Goal: Contribute content

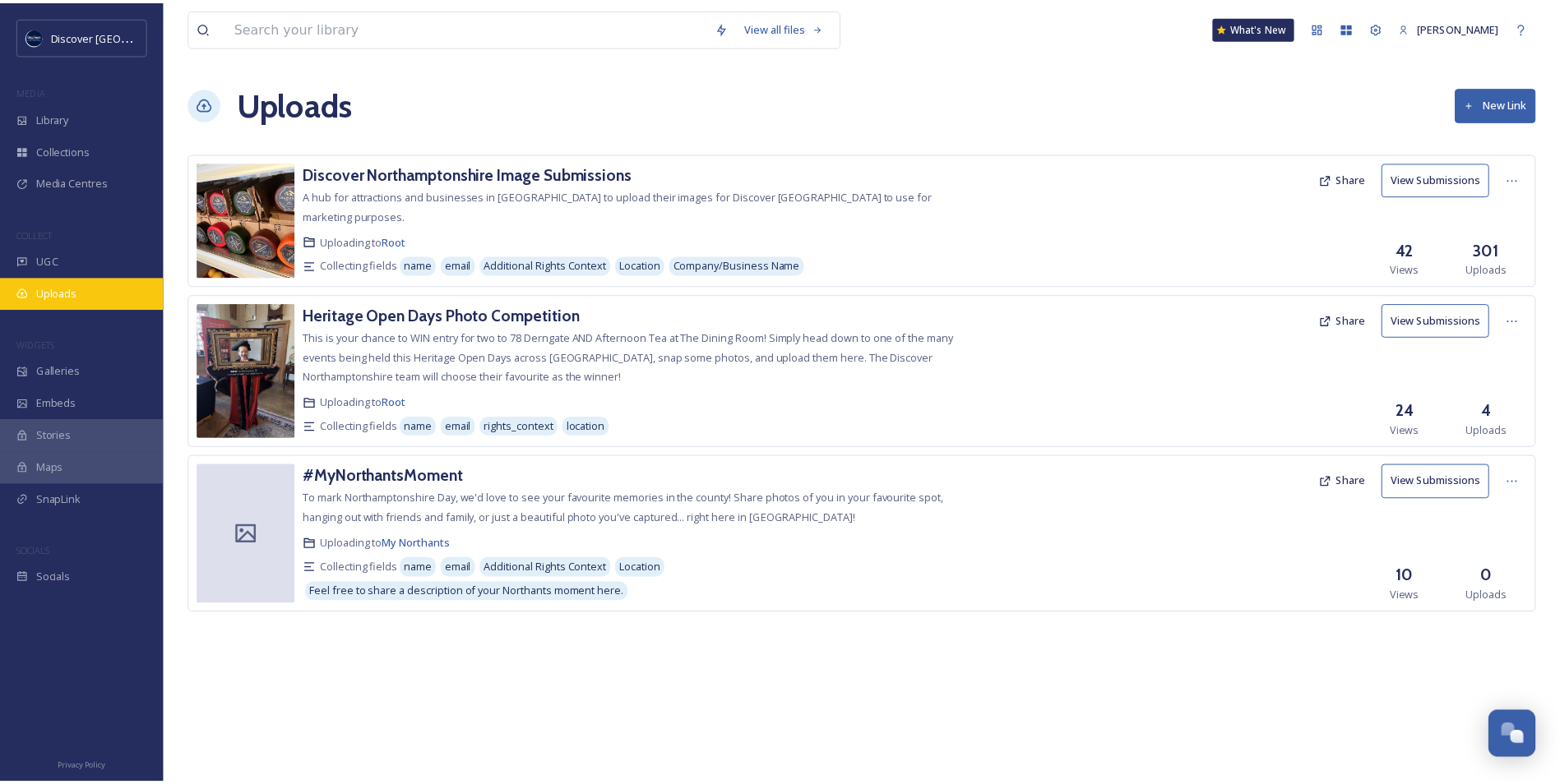
scroll to position [4154, 0]
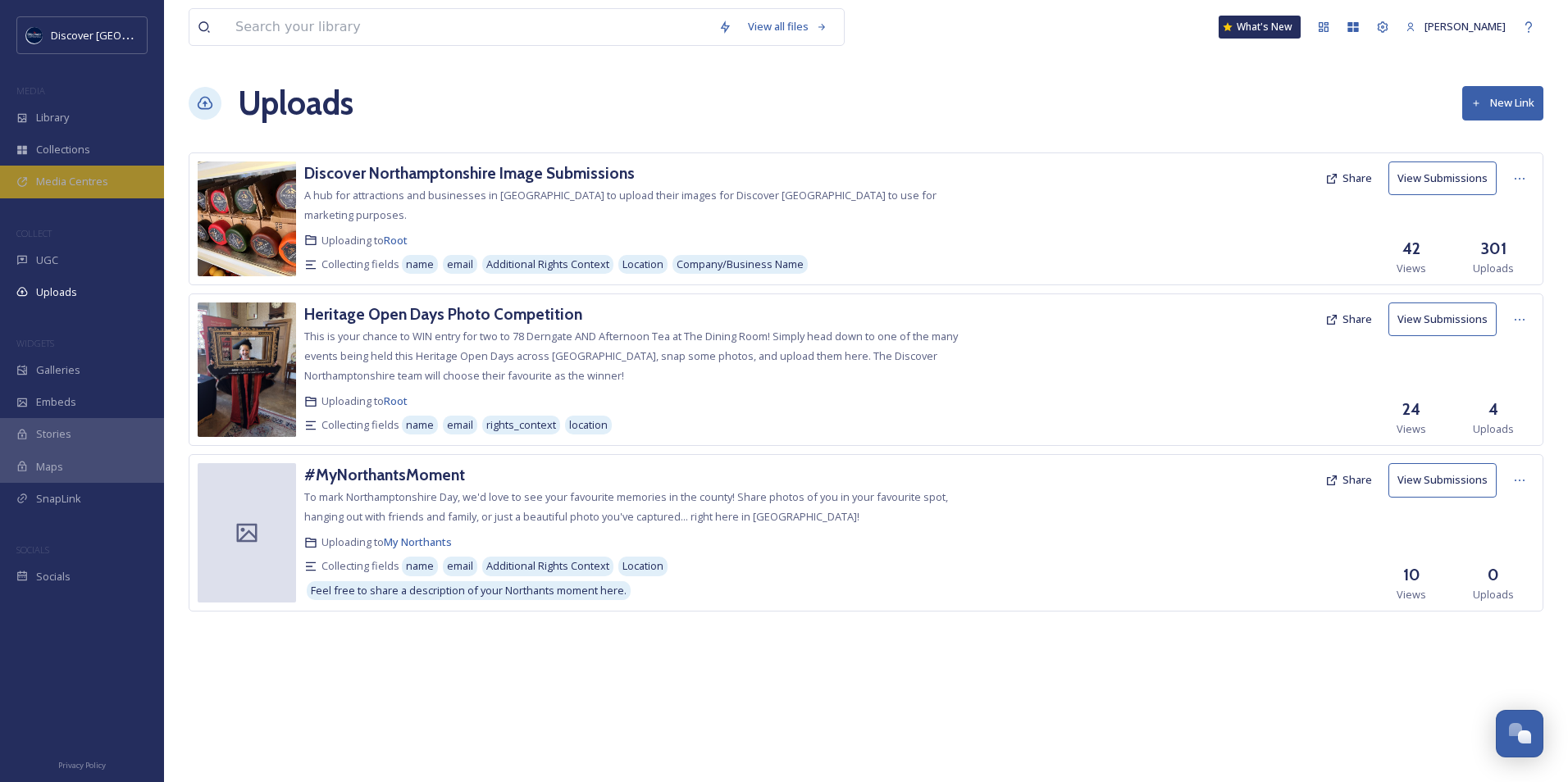
click at [96, 181] on span "Media Centres" at bounding box center [71, 181] width 72 height 16
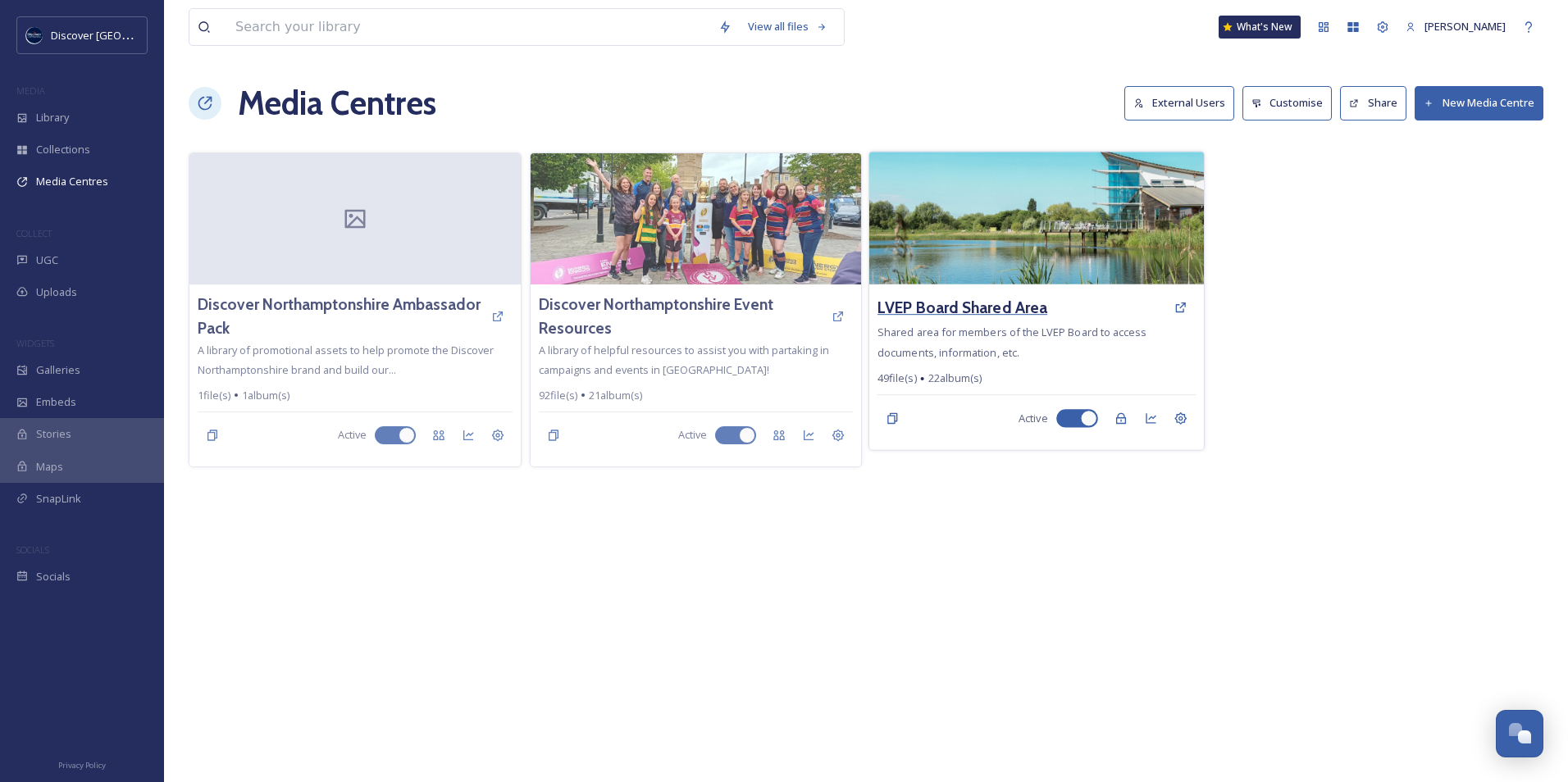
click at [947, 302] on h3 "LVEP Board Shared Area" at bounding box center [963, 307] width 170 height 24
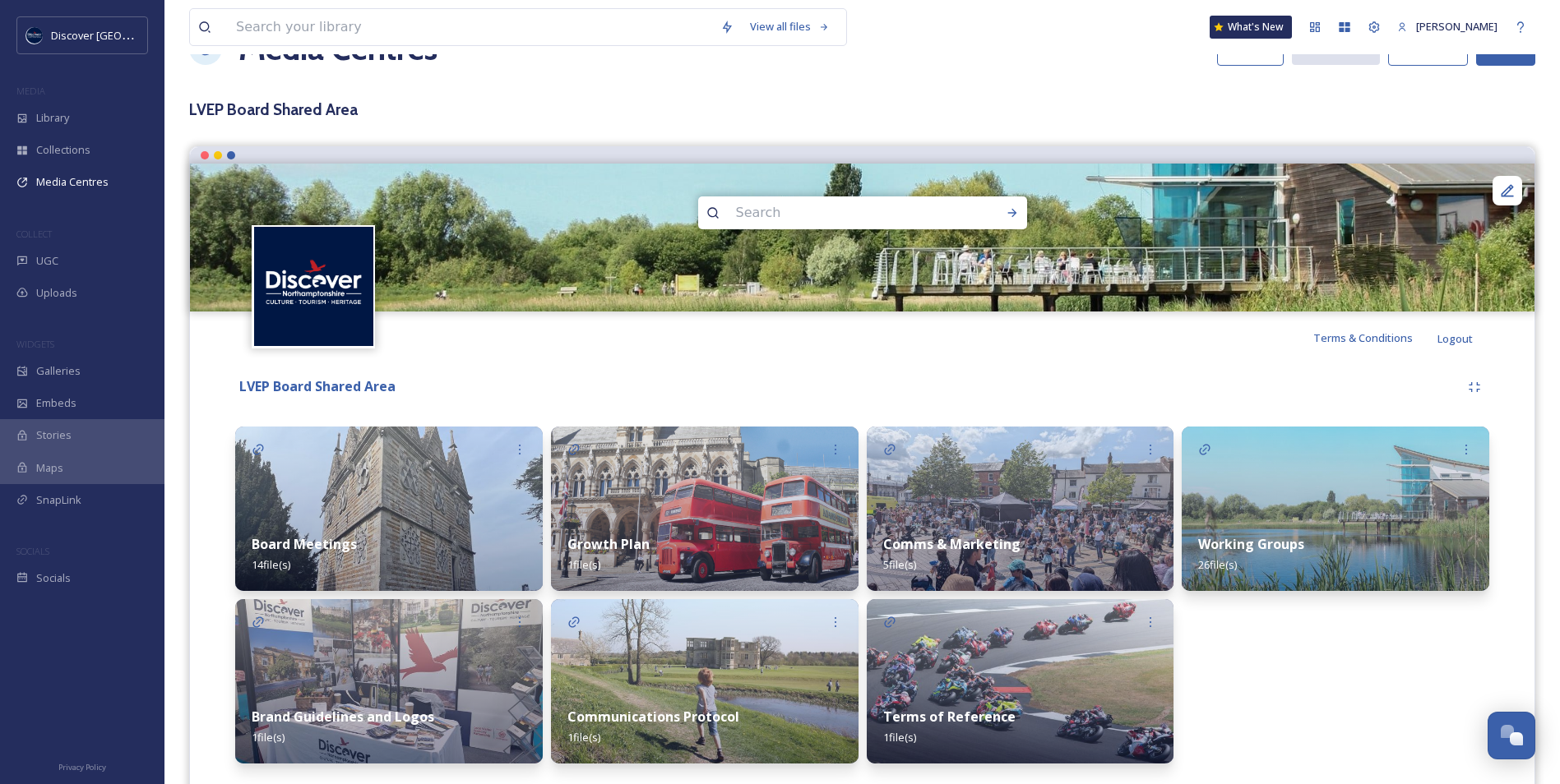
scroll to position [82, 0]
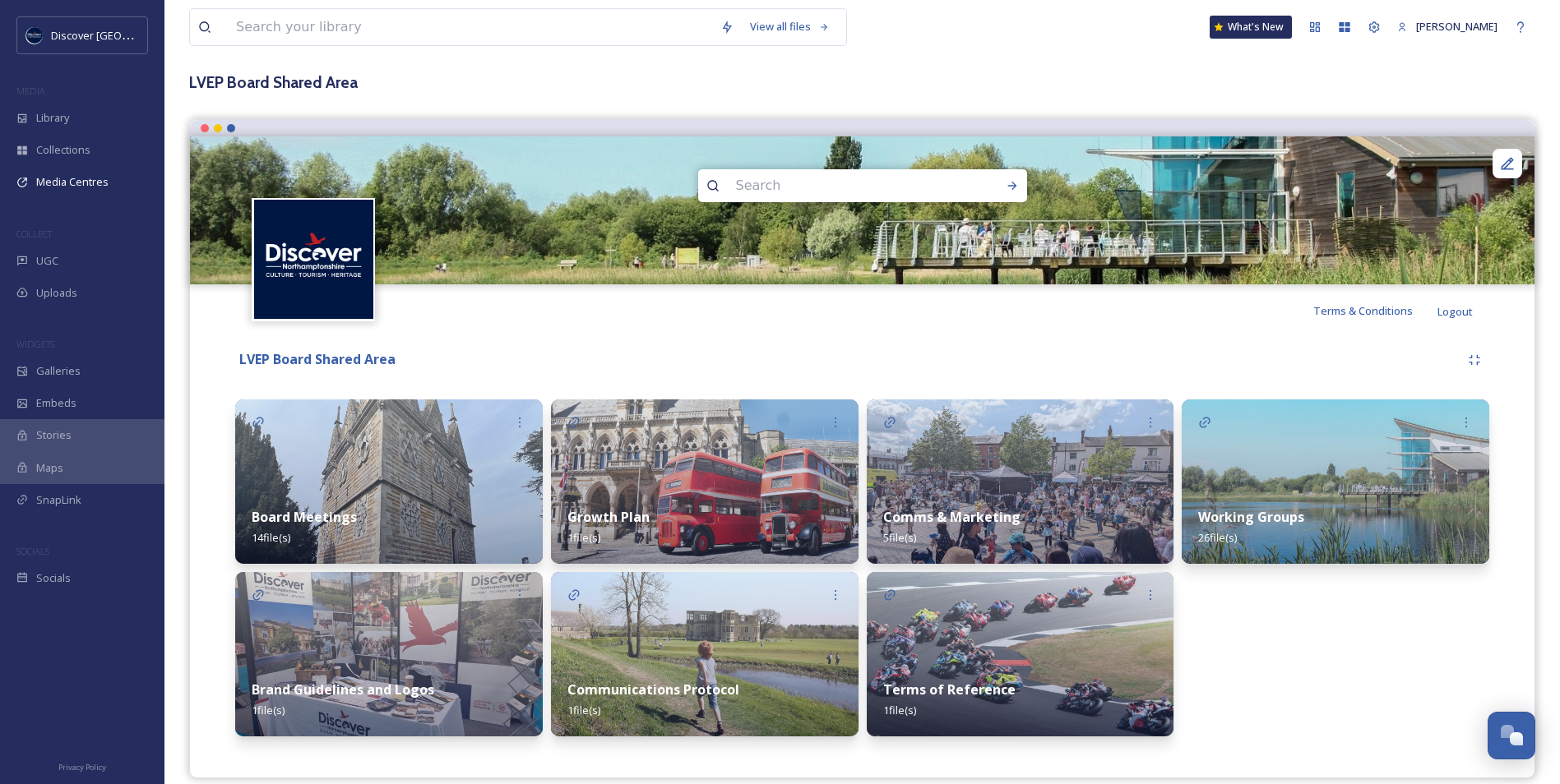
click at [976, 486] on img at bounding box center [1020, 482] width 308 height 164
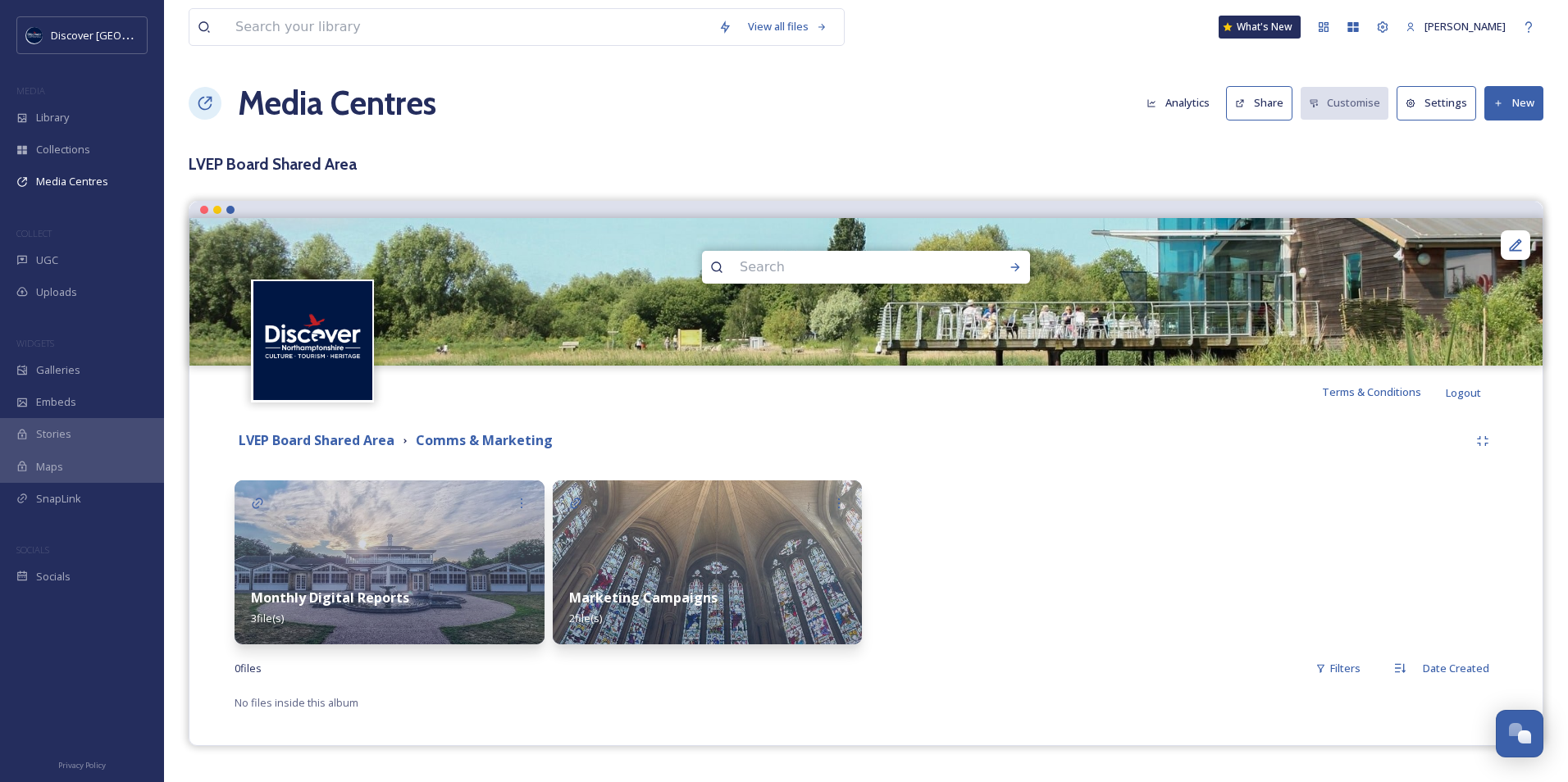
click at [464, 629] on div "Monthly Digital Reports 3 file(s)" at bounding box center [389, 608] width 310 height 73
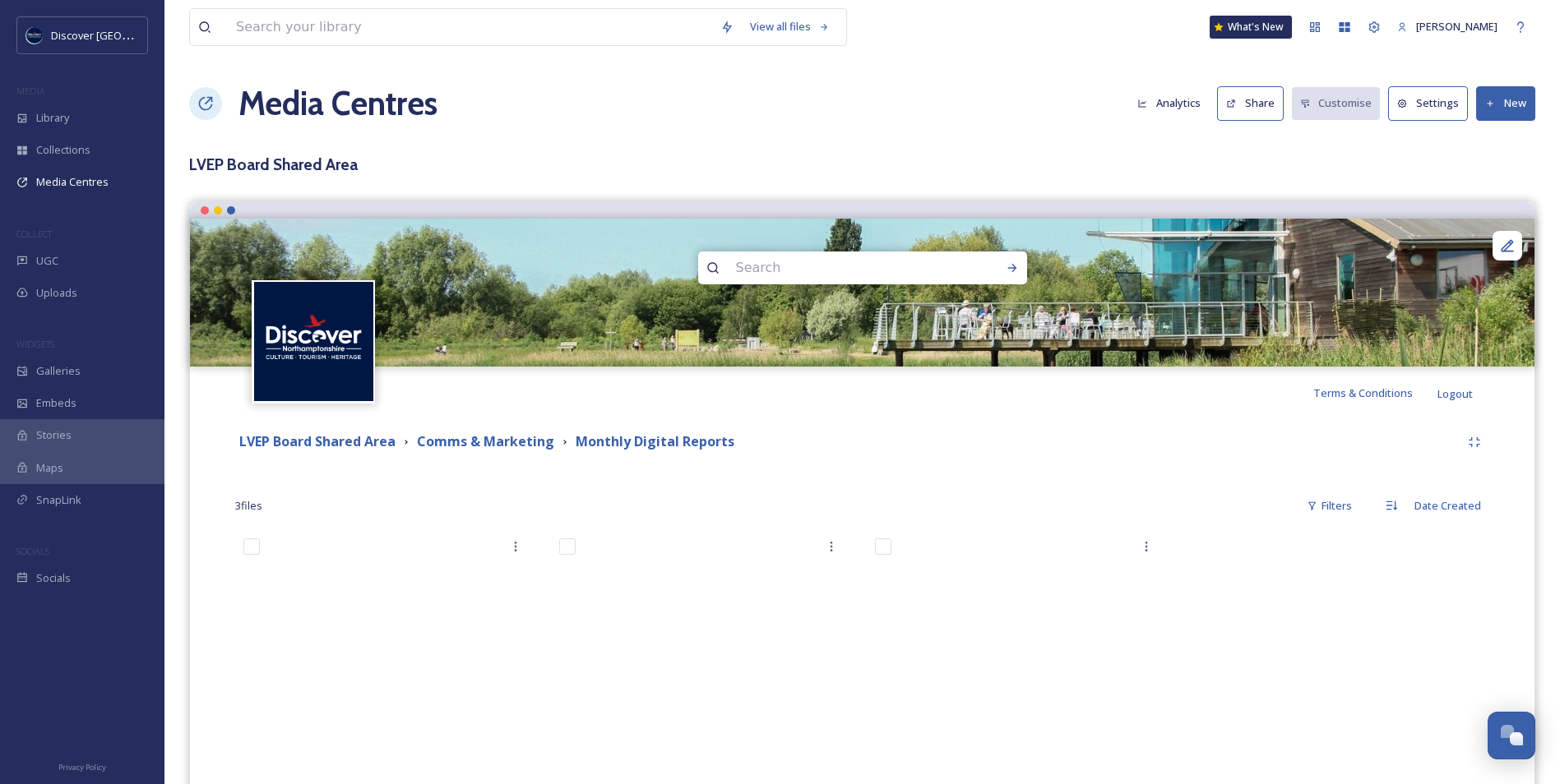
click at [1509, 110] on button "New" at bounding box center [1505, 103] width 59 height 33
click at [1495, 151] on div "Add Files" at bounding box center [1499, 142] width 70 height 32
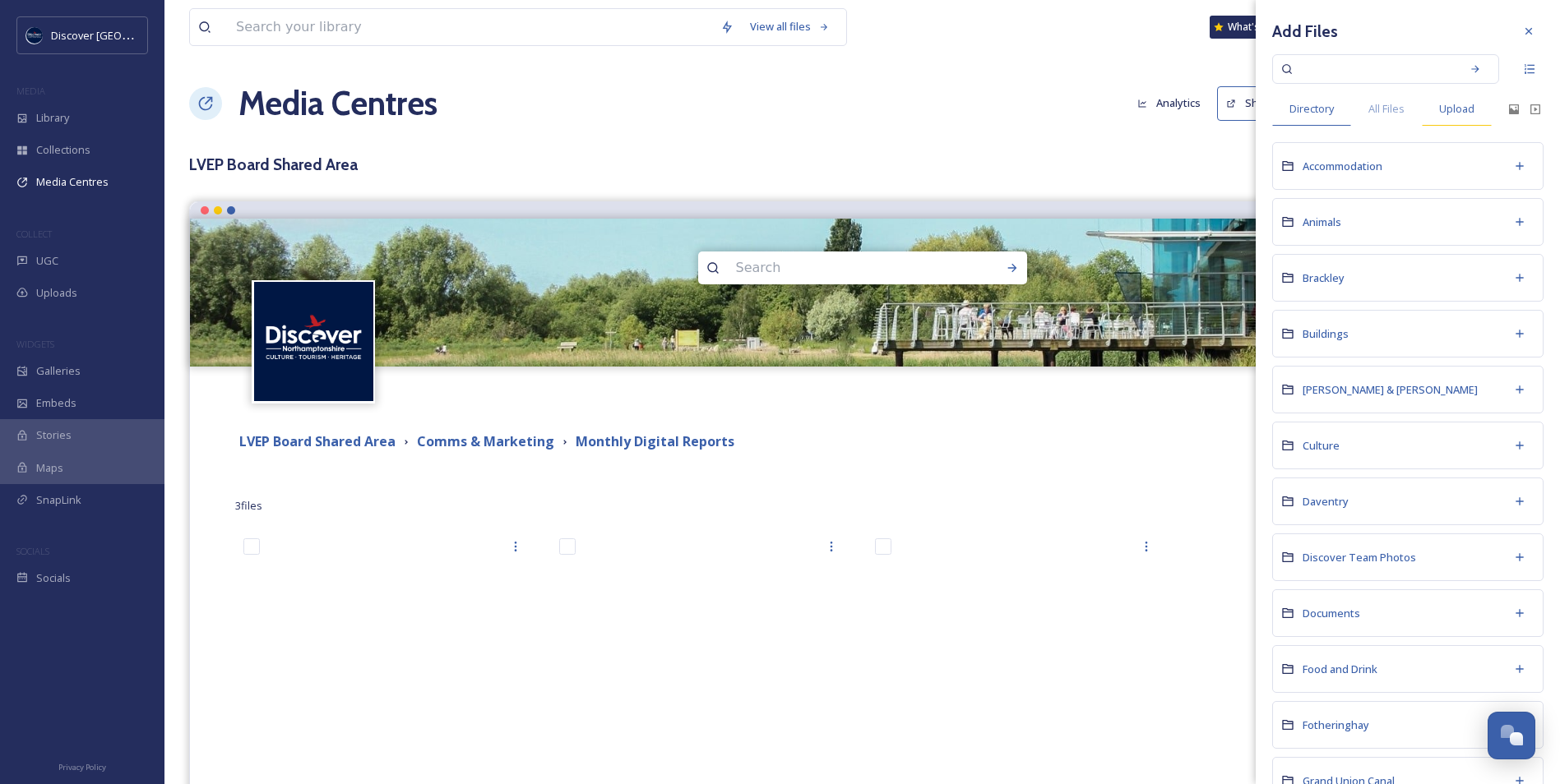
click at [1446, 112] on span "Upload" at bounding box center [1457, 108] width 35 height 16
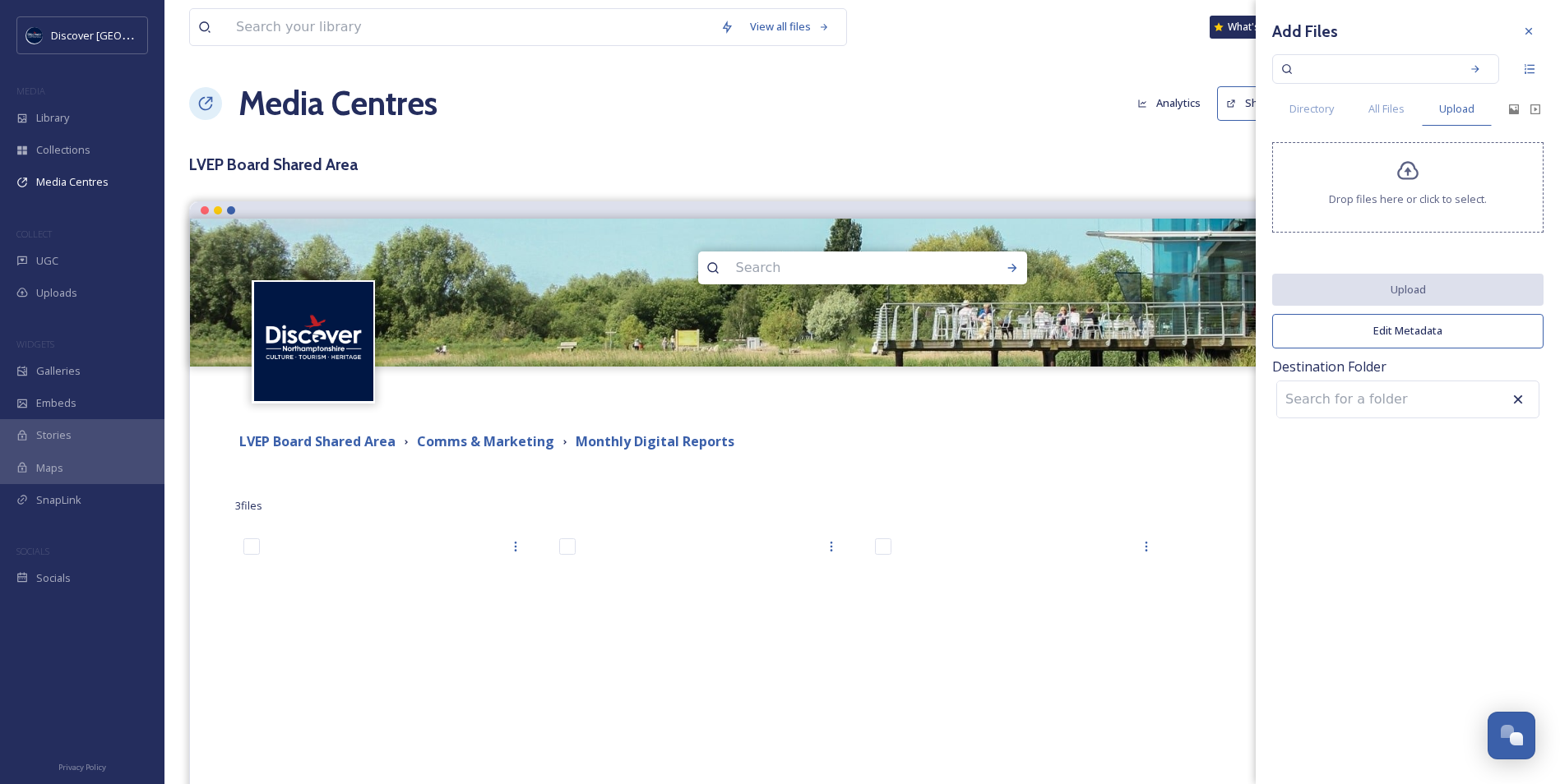
click at [1398, 187] on div "Drop files here or click to select." at bounding box center [1408, 187] width 272 height 91
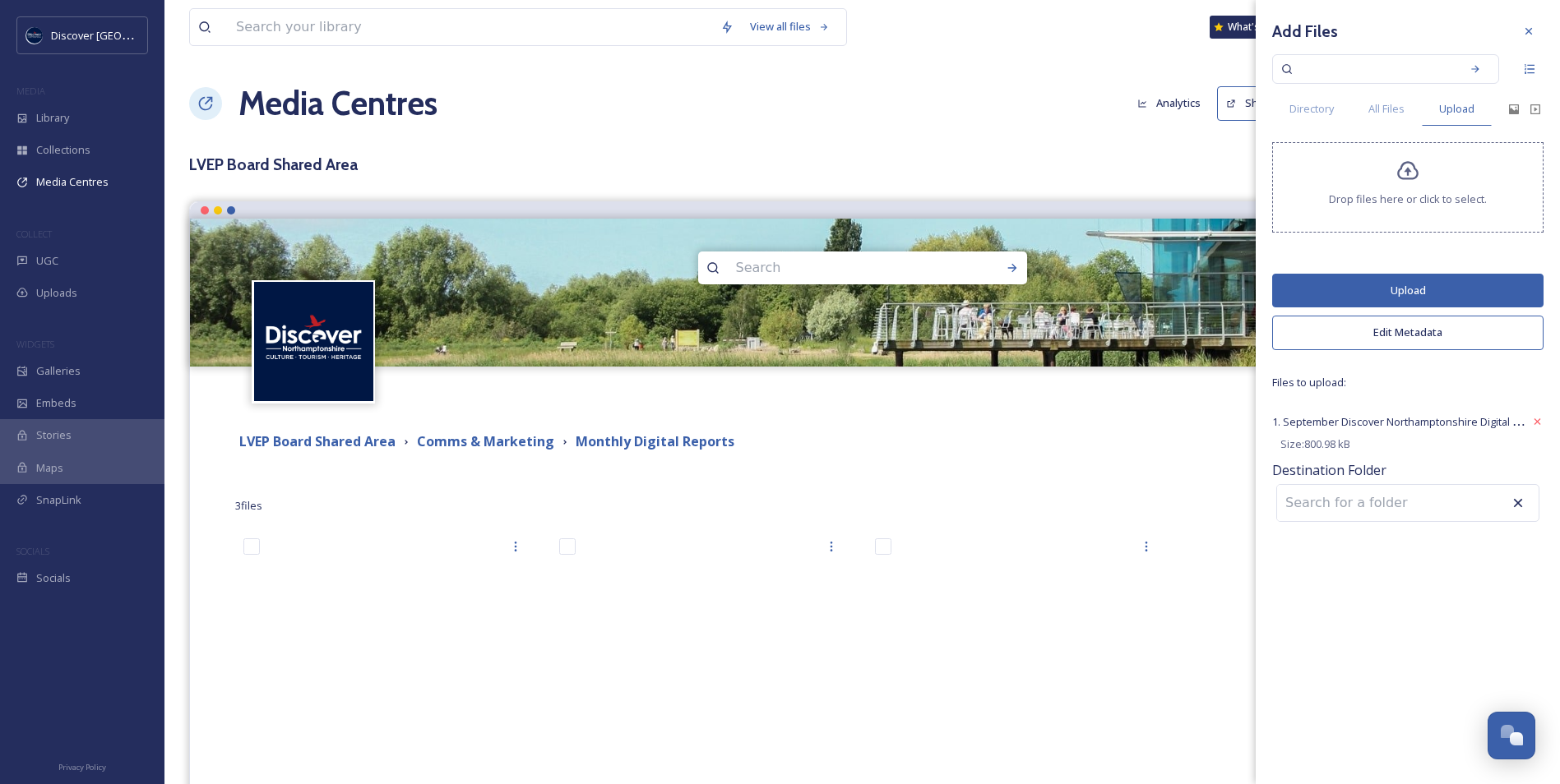
click at [1350, 506] on input at bounding box center [1367, 502] width 181 height 36
click at [1512, 502] on icon at bounding box center [1518, 503] width 17 height 17
click at [1404, 504] on input "doc" at bounding box center [1367, 502] width 181 height 36
type input "docum"
click at [1515, 499] on icon at bounding box center [1518, 503] width 17 height 17
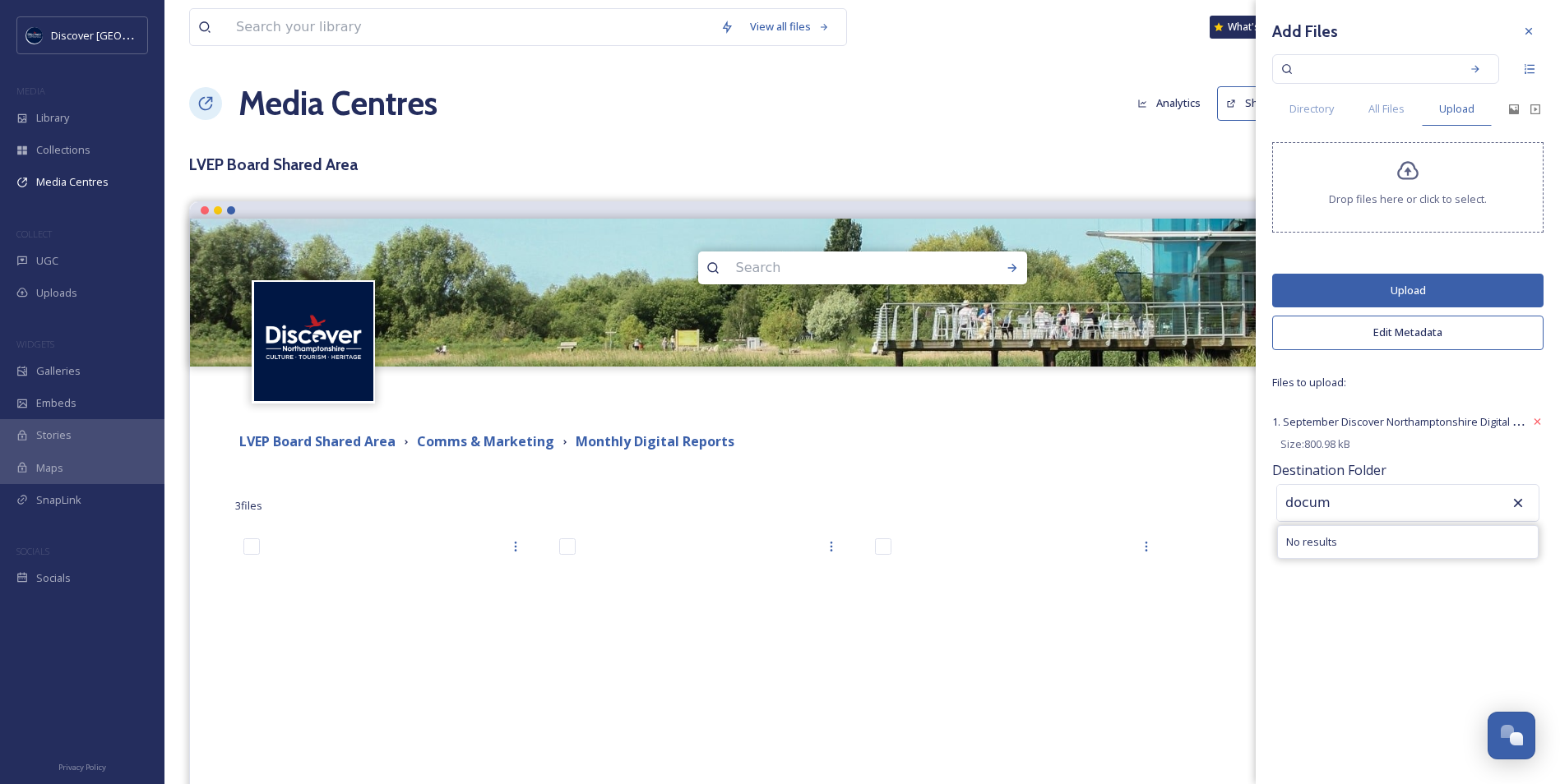
click at [1515, 508] on icon at bounding box center [1518, 503] width 17 height 17
drag, startPoint x: 1463, startPoint y: 507, endPoint x: 1187, endPoint y: 503, distance: 276.0
click at [1187, 503] on div "LVEP Board Shared Area Comms & Marketing Monthly Digital Reports 3 file s Filte…" at bounding box center [862, 657] width 1320 height 476
click at [1327, 301] on button "Upload" at bounding box center [1408, 291] width 272 height 33
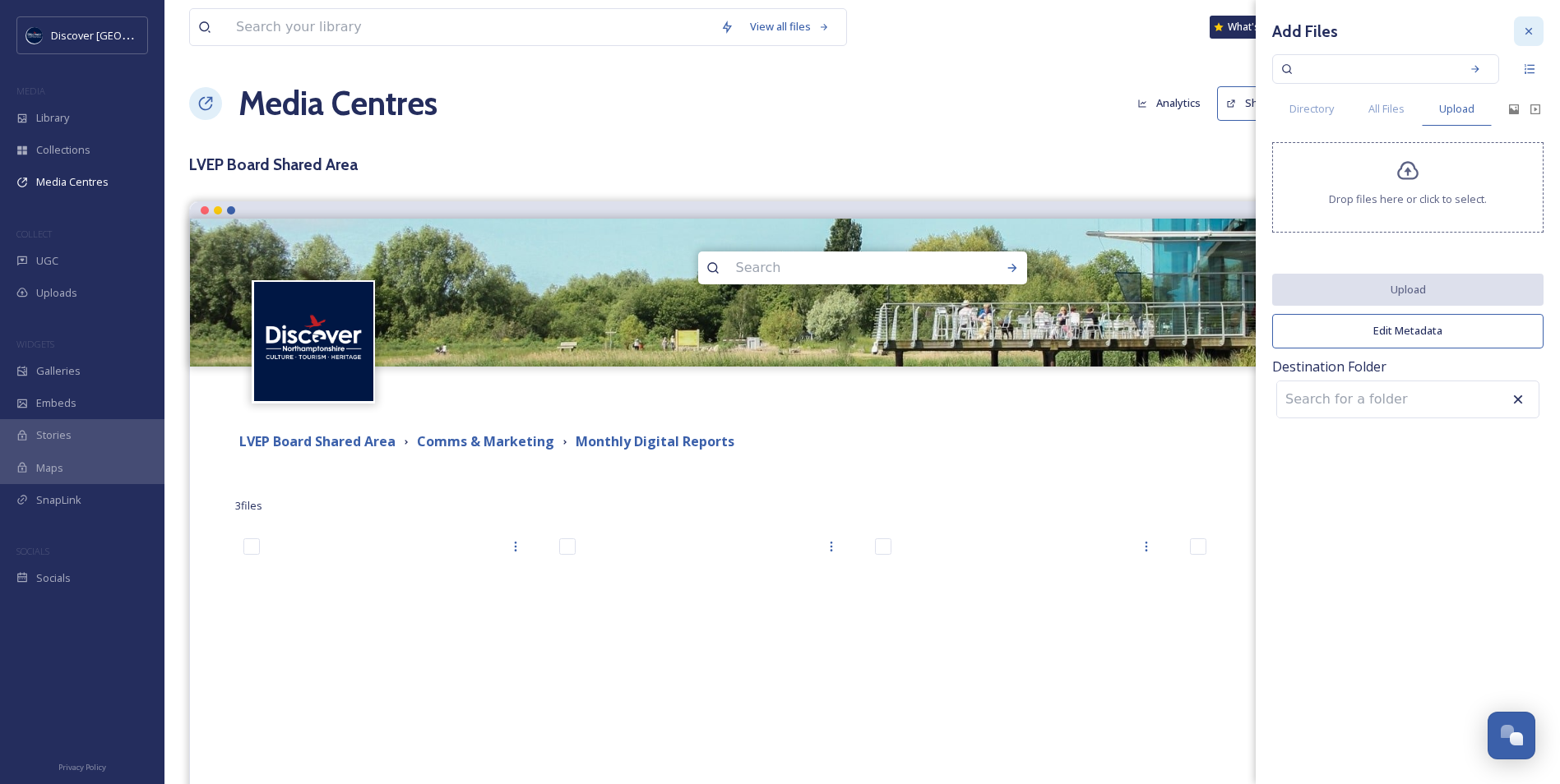
click at [1522, 28] on icon at bounding box center [1528, 32] width 13 height 13
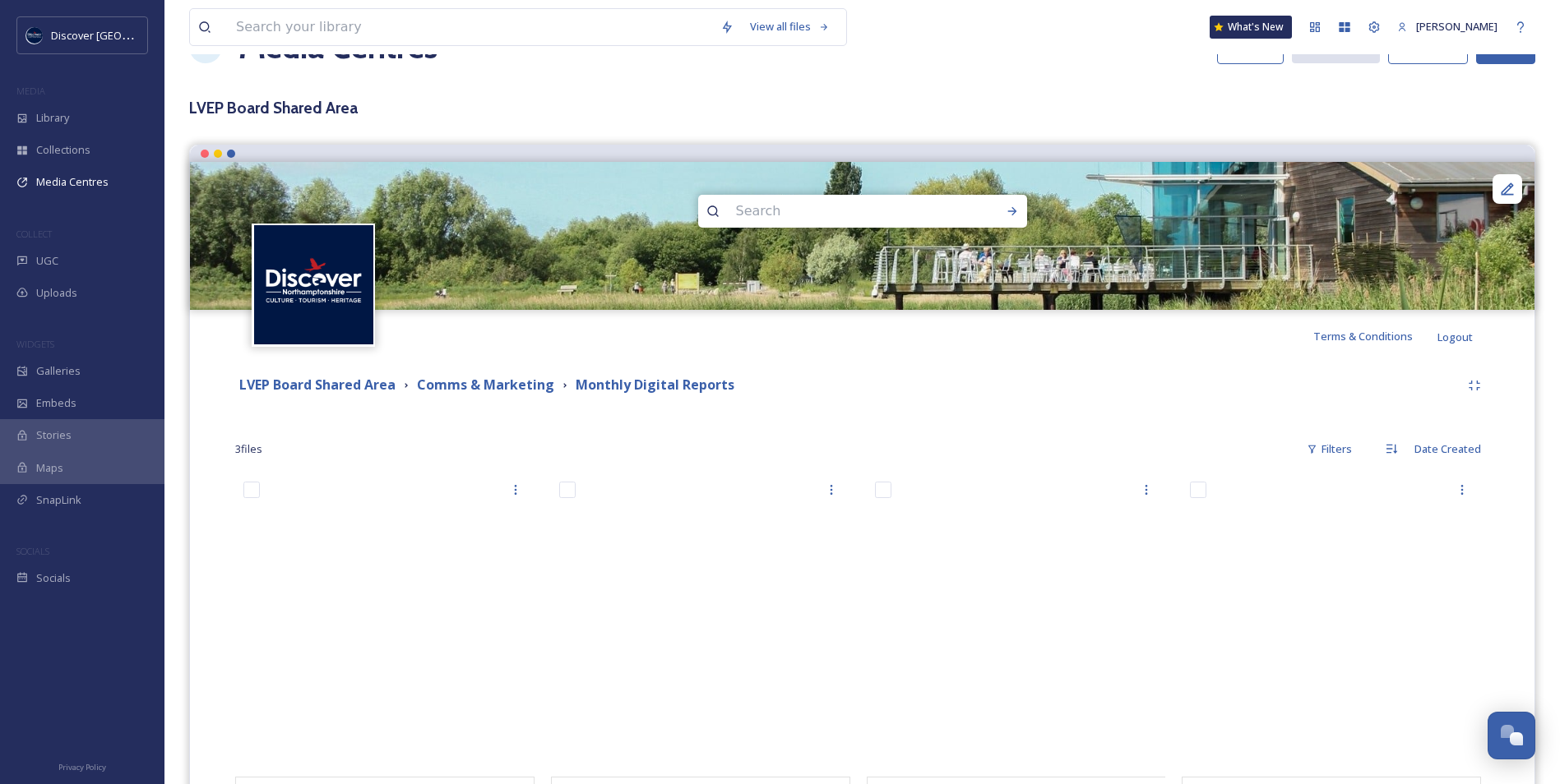
scroll to position [161, 0]
